Goal: Information Seeking & Learning: Learn about a topic

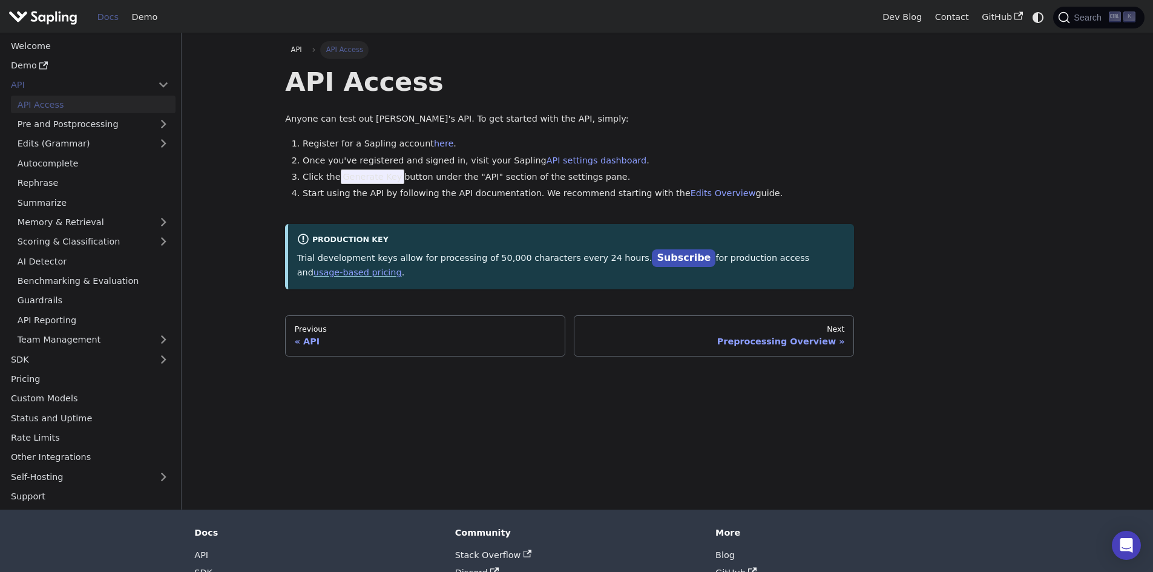
click at [772, 132] on div "API Access Anyone can test out Sapling's API. To get started with the API, simp…" at bounding box center [569, 176] width 569 height 223
click at [372, 183] on span "Generate Key" at bounding box center [373, 176] width 64 height 15
click at [373, 177] on span "Generate Key" at bounding box center [373, 176] width 64 height 15
drag, startPoint x: 344, startPoint y: 178, endPoint x: 390, endPoint y: 180, distance: 45.5
click at [390, 180] on span "Generate Key" at bounding box center [373, 176] width 64 height 15
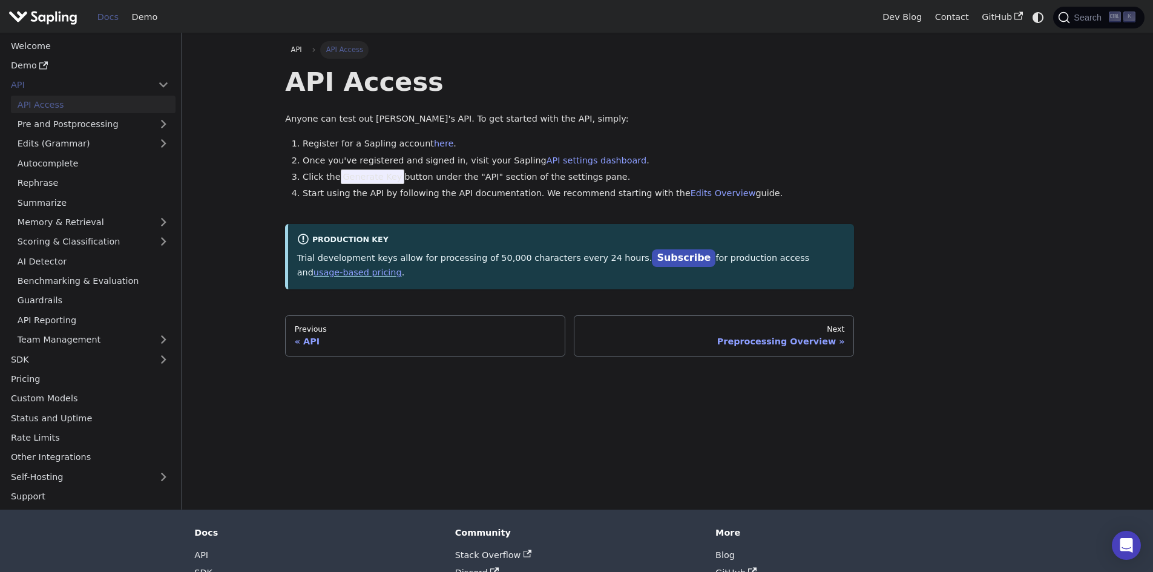
click at [555, 102] on div "API Access Anyone can test out Sapling's API. To get started with the API, simp…" at bounding box center [569, 176] width 569 height 223
click at [434, 145] on link "here" at bounding box center [443, 144] width 19 height 10
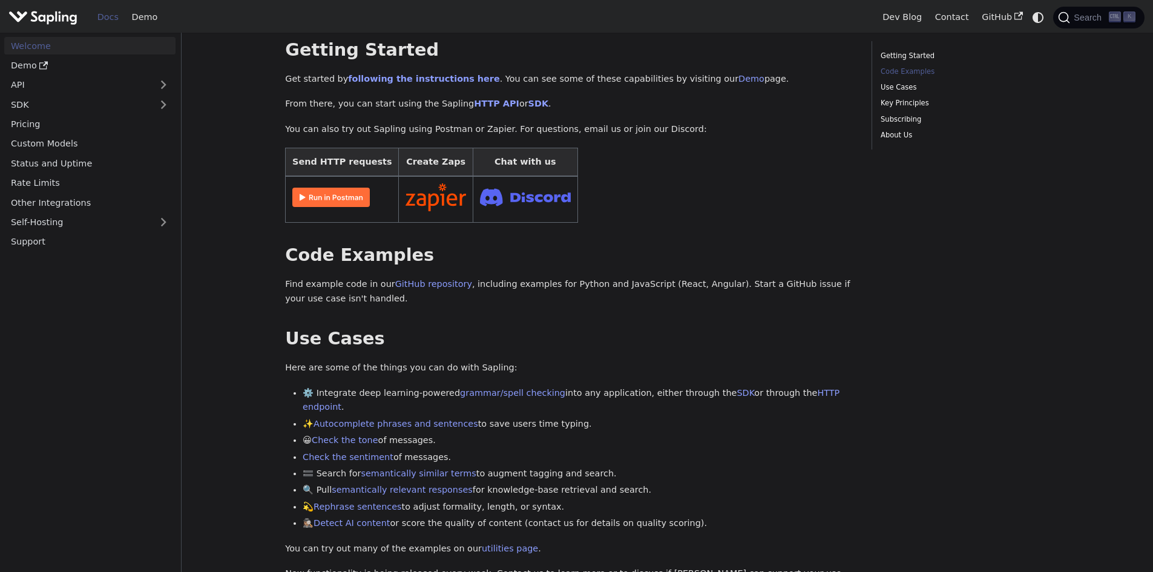
scroll to position [182, 0]
click at [132, 44] on link "Welcome" at bounding box center [89, 46] width 171 height 18
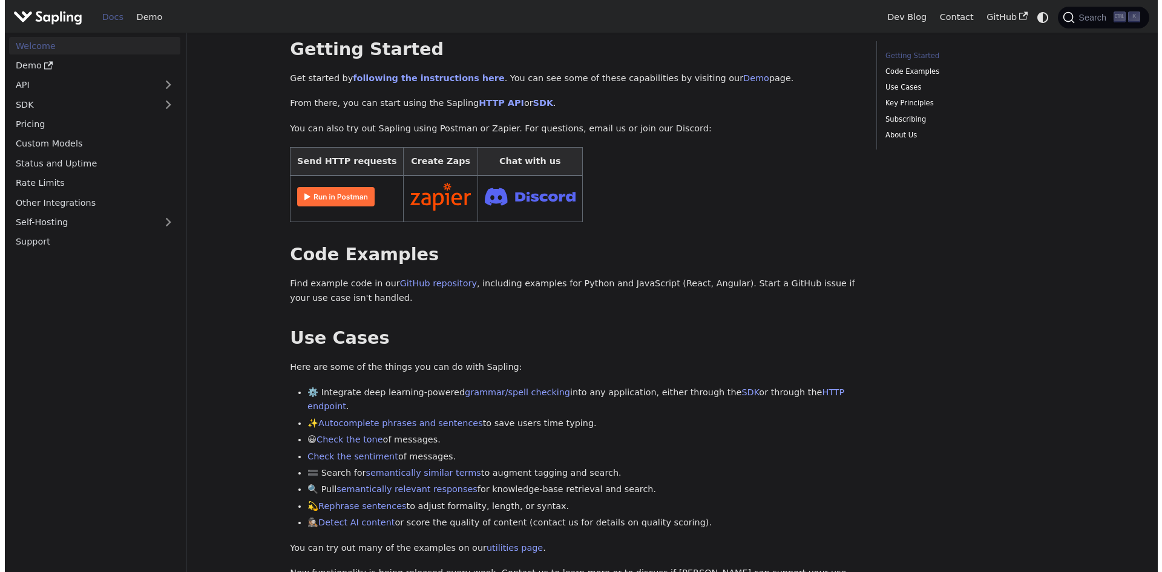
scroll to position [0, 0]
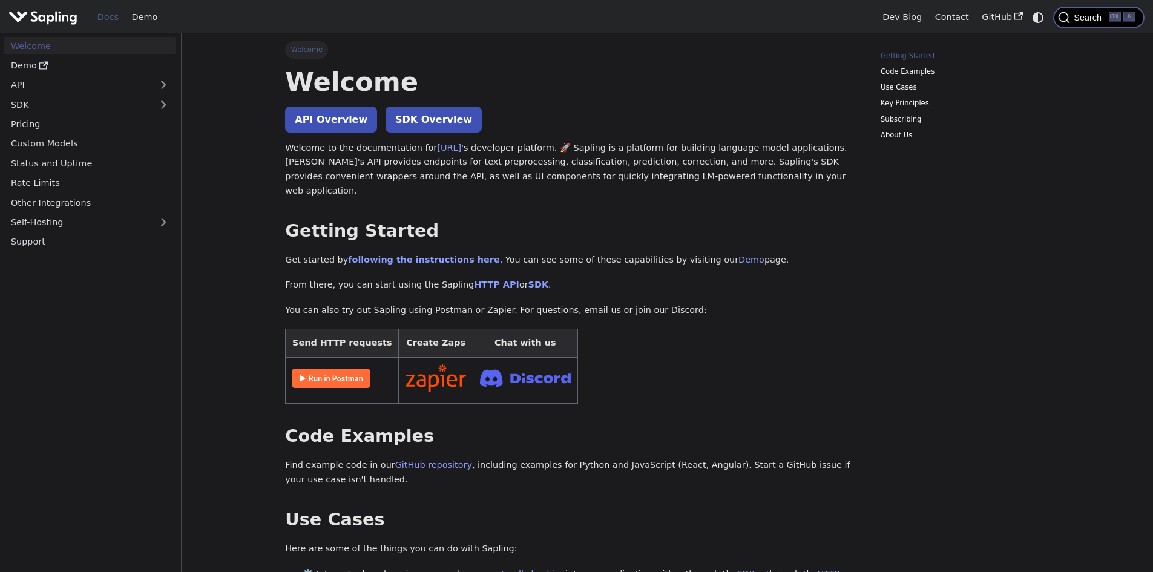
click at [1079, 13] on span "Search" at bounding box center [1083, 18] width 51 height 12
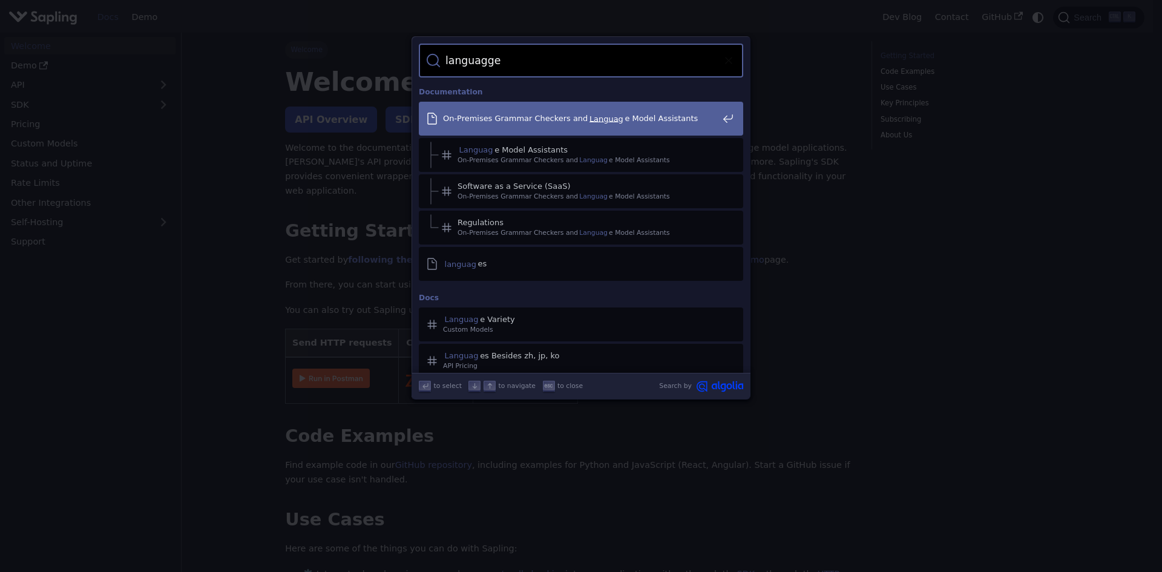
type input "languagges"
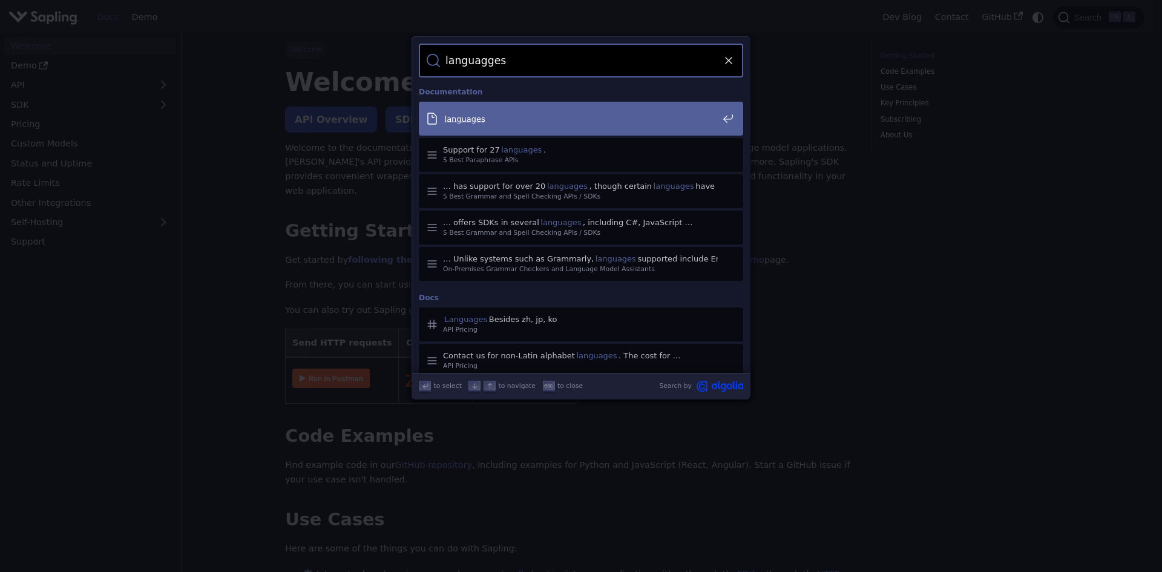
click at [449, 117] on mark "languages" at bounding box center [465, 119] width 44 height 12
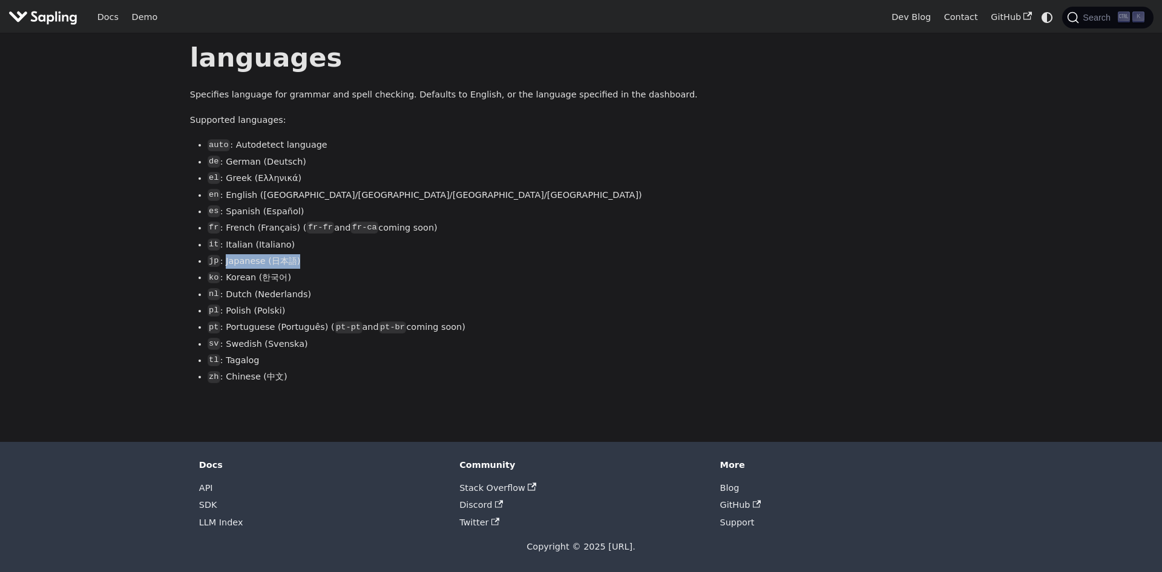
drag, startPoint x: 225, startPoint y: 266, endPoint x: 297, endPoint y: 262, distance: 72.1
click at [297, 262] on li "jp : Japanese (日本語)" at bounding box center [483, 261] width 551 height 15
click at [513, 135] on div "languages Specifies language for grammar and spell checking. Defaults to Englis…" at bounding box center [474, 212] width 569 height 343
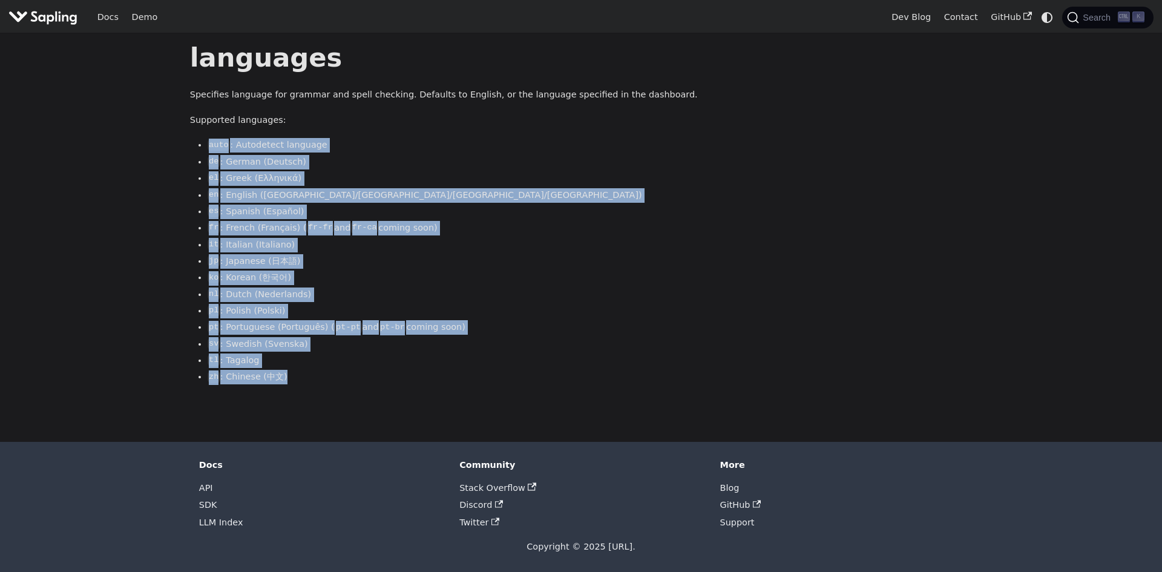
drag, startPoint x: 315, startPoint y: 393, endPoint x: 209, endPoint y: 148, distance: 266.5
click at [209, 148] on ul "auto : Autodetect language de : German (Deutsch) el : Greek (Ελληνικά) en : Eng…" at bounding box center [474, 261] width 569 height 246
click at [473, 179] on li "el : Greek (Ελληνικά)" at bounding box center [483, 178] width 551 height 15
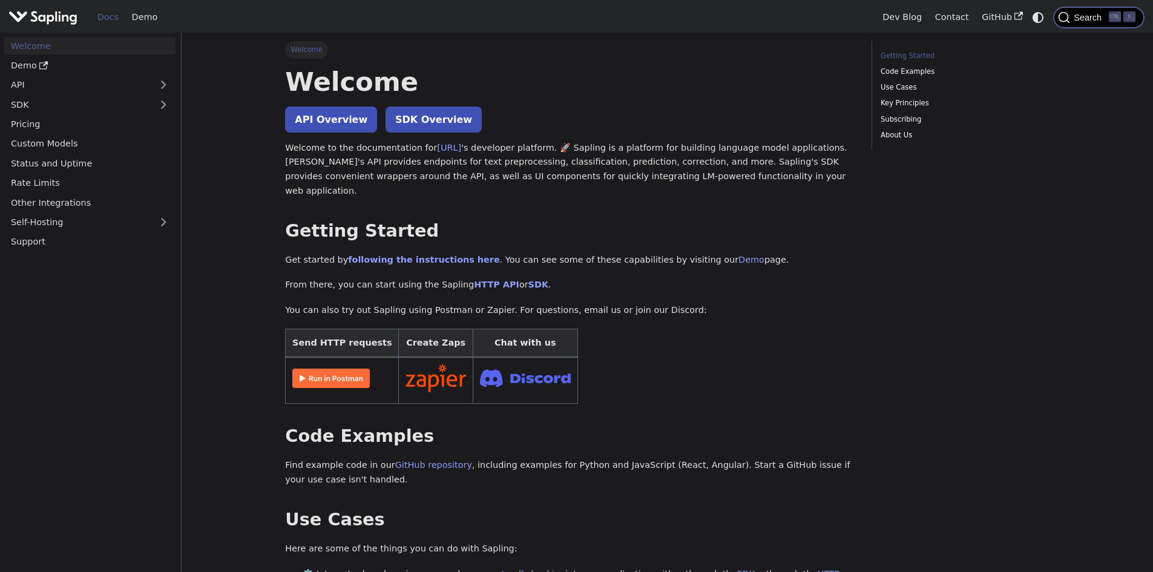
click at [1088, 22] on span "Search" at bounding box center [1083, 18] width 51 height 12
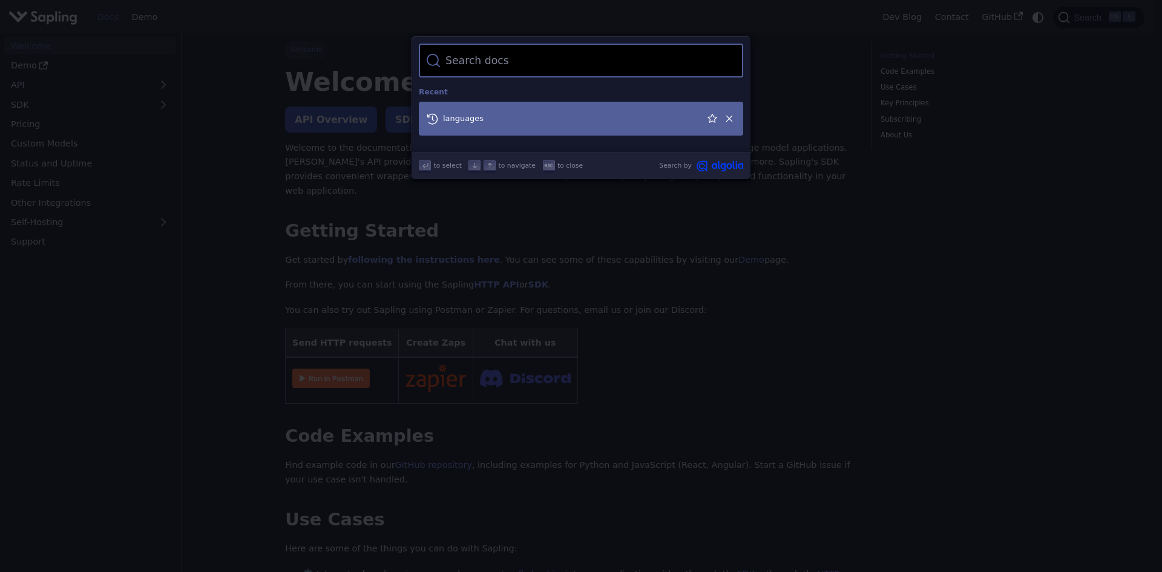
click at [513, 126] on div "languages" at bounding box center [584, 119] width 317 height 34
